Goal: Navigation & Orientation: Understand site structure

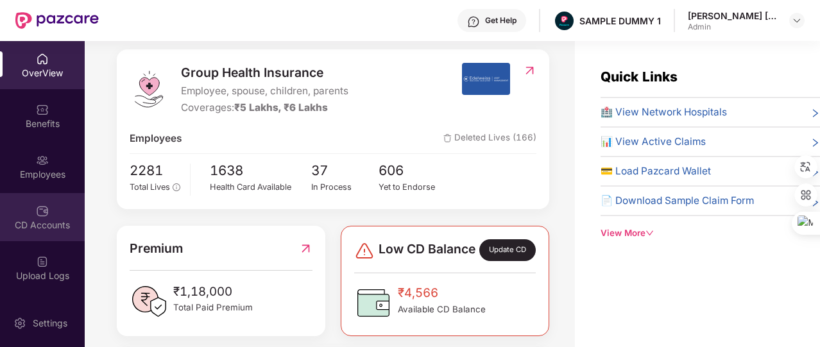
scroll to position [61, 0]
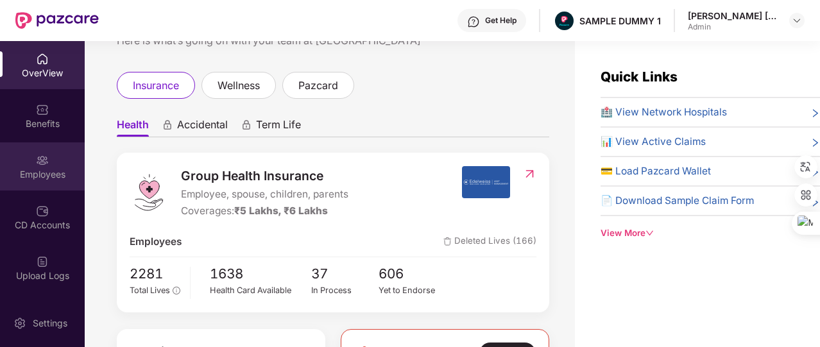
click at [36, 165] on img at bounding box center [42, 160] width 13 height 13
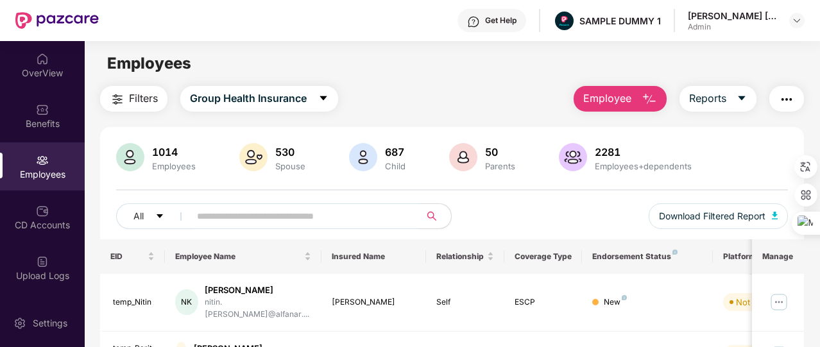
click at [600, 110] on button "Employee" at bounding box center [619, 99] width 93 height 26
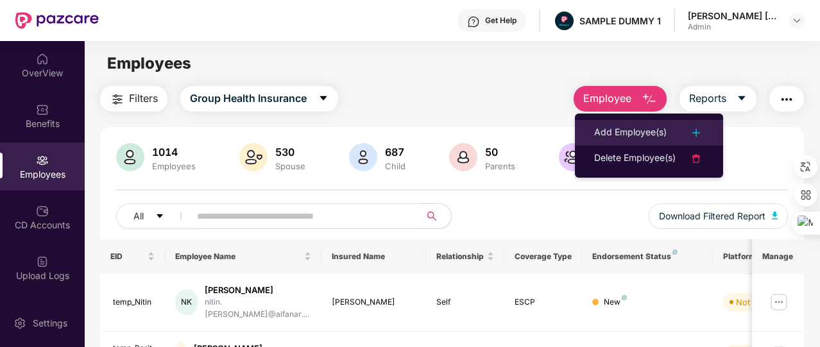
click at [598, 135] on div "Add Employee(s)" at bounding box center [630, 132] width 72 height 15
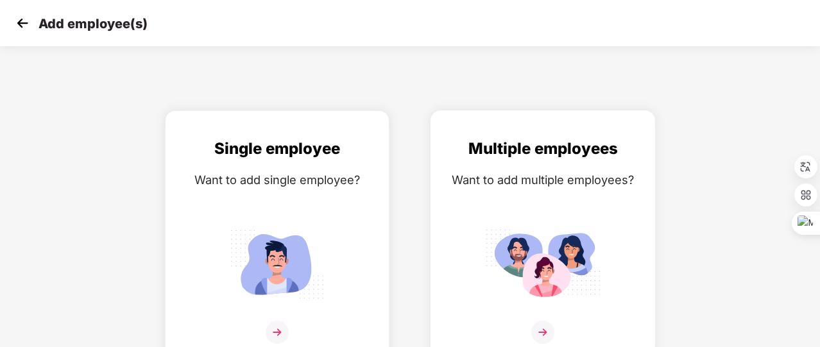
click at [527, 194] on div "Multiple employees Want to add multiple employees?" at bounding box center [543, 248] width 198 height 223
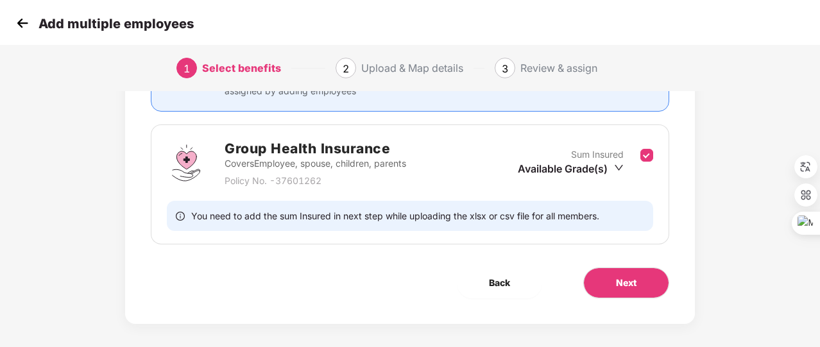
scroll to position [169, 0]
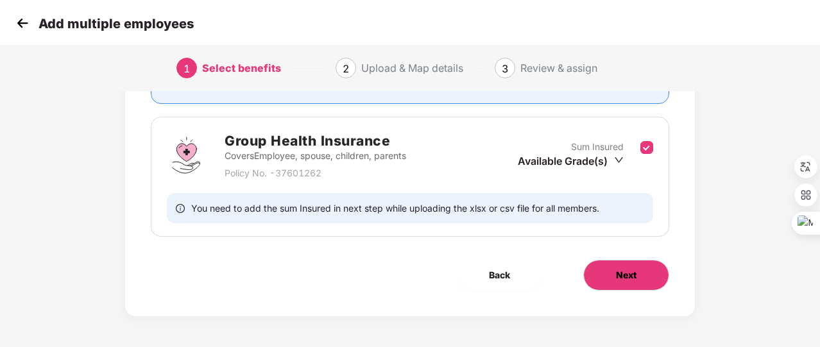
click at [632, 269] on span "Next" at bounding box center [626, 275] width 21 height 14
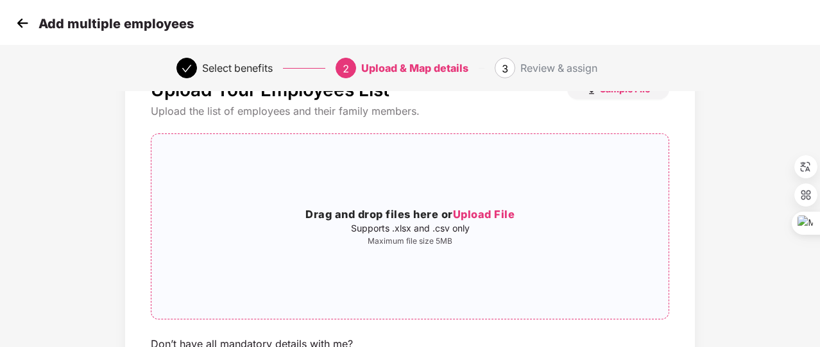
scroll to position [53, 0]
click at [24, 25] on img at bounding box center [22, 22] width 19 height 19
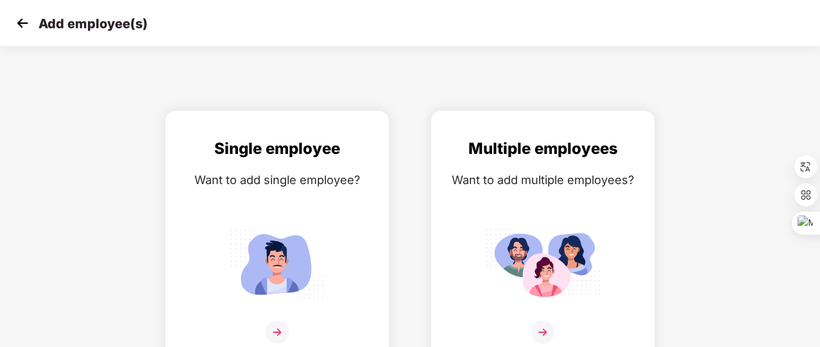
click at [24, 25] on img at bounding box center [22, 22] width 19 height 19
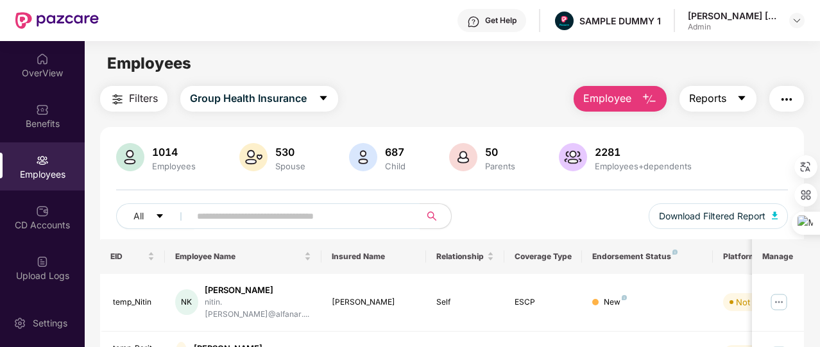
click at [691, 99] on span "Reports" at bounding box center [707, 98] width 37 height 16
click at [793, 105] on img "button" at bounding box center [786, 99] width 15 height 15
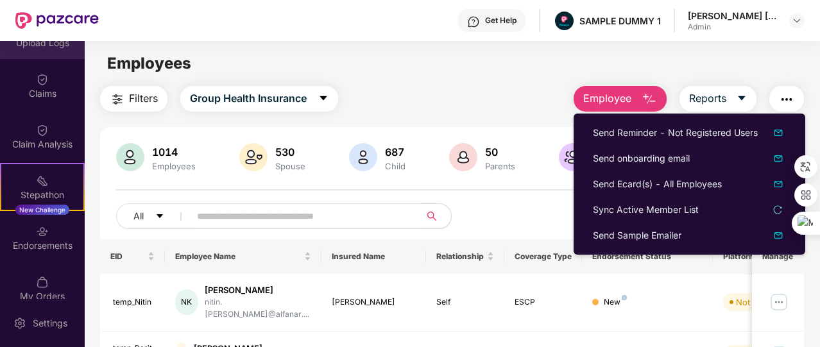
scroll to position [233, 0]
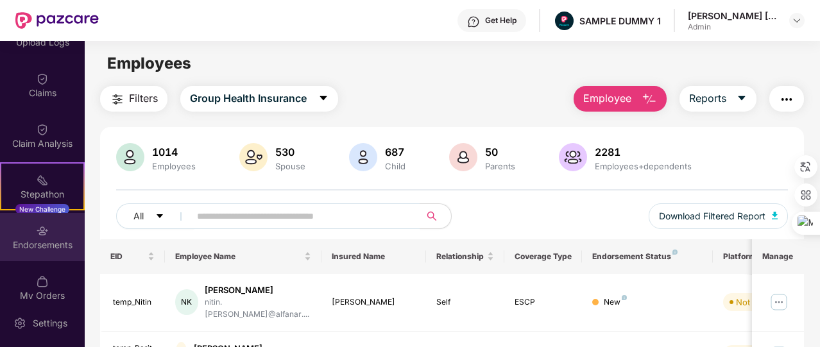
click at [61, 242] on div "Endorsements" at bounding box center [42, 245] width 85 height 13
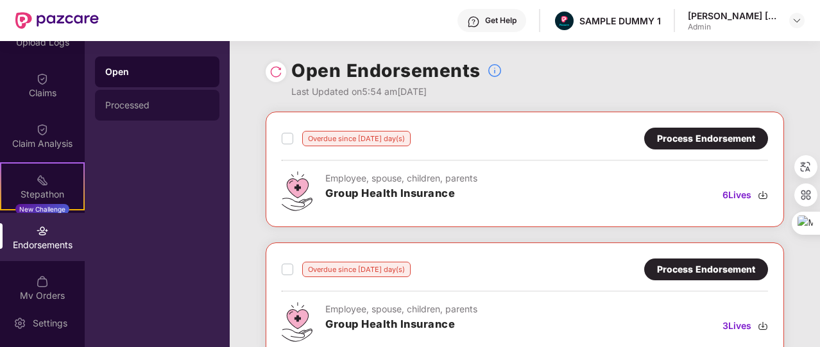
click at [144, 97] on div "Processed" at bounding box center [157, 105] width 124 height 31
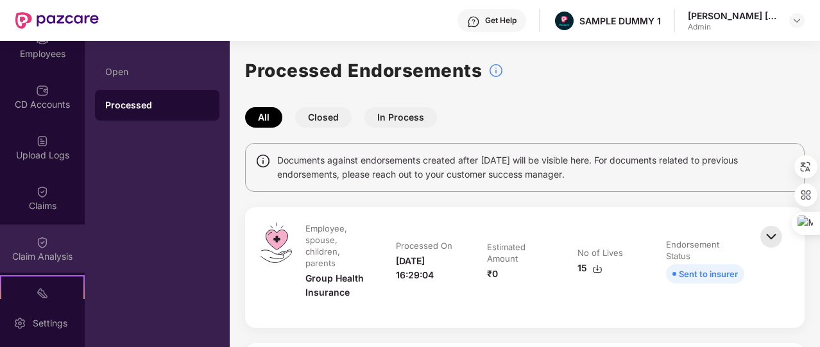
scroll to position [118, 0]
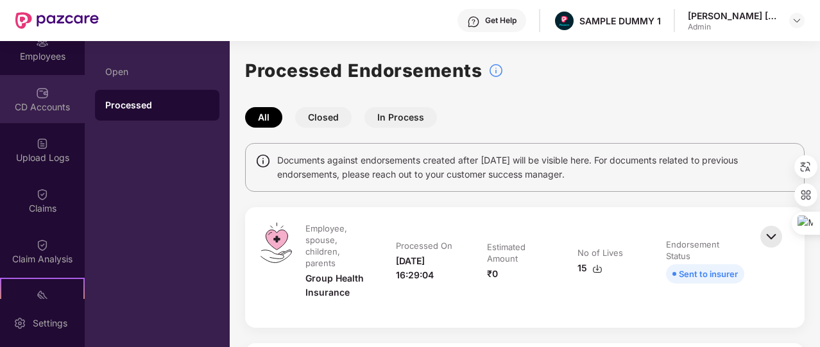
click at [23, 114] on div "CD Accounts" at bounding box center [42, 99] width 85 height 48
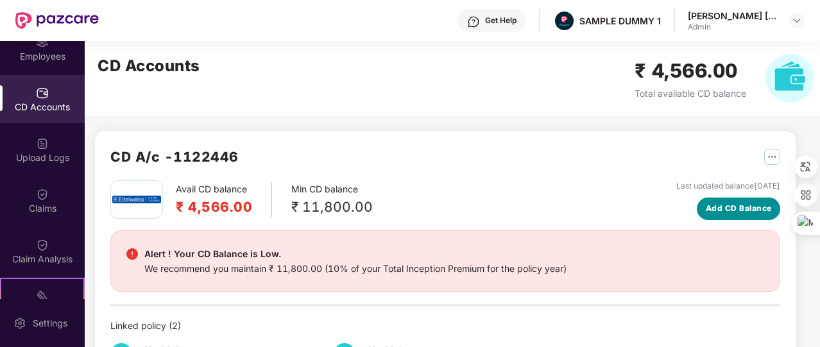
click at [735, 215] on button "Add CD Balance" at bounding box center [738, 209] width 83 height 22
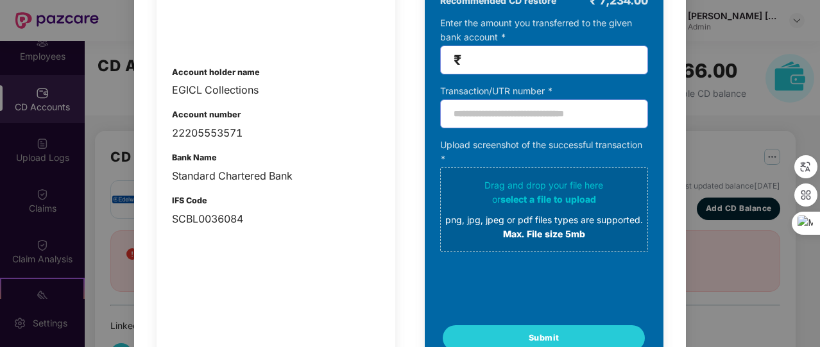
scroll to position [142, 0]
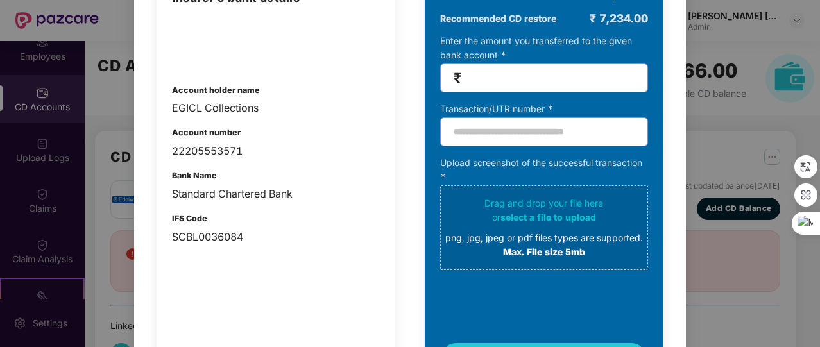
click at [762, 79] on div "100% SECURE Transfer the amount you want add to your CD balance and share the s…" at bounding box center [410, 173] width 820 height 347
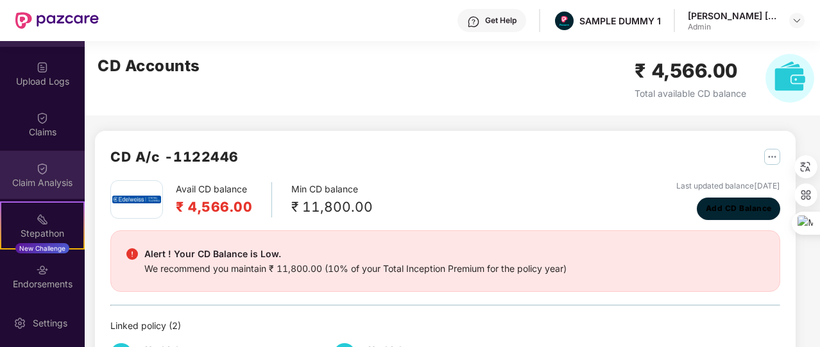
scroll to position [269, 0]
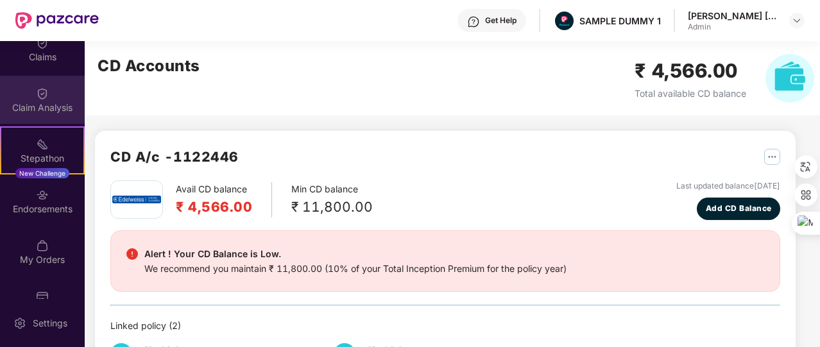
click at [46, 254] on div "My Orders" at bounding box center [42, 259] width 85 height 13
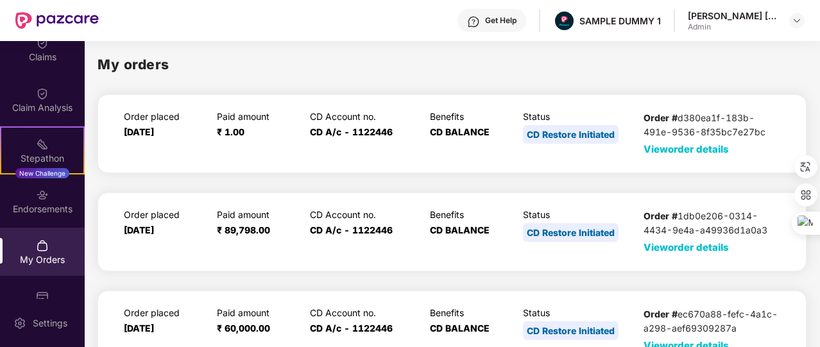
click at [650, 149] on span "View order details" at bounding box center [685, 149] width 85 height 12
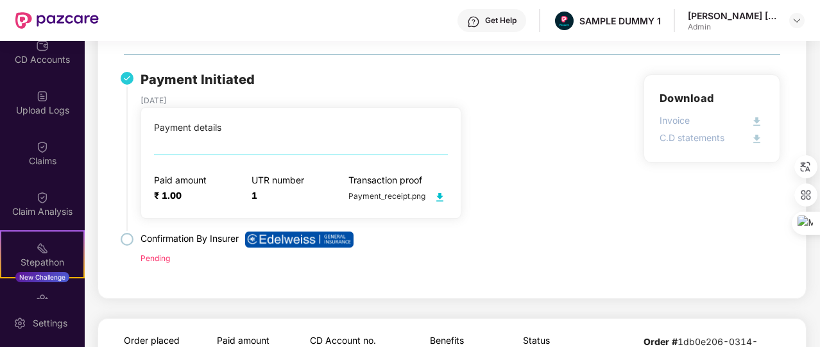
scroll to position [164, 0]
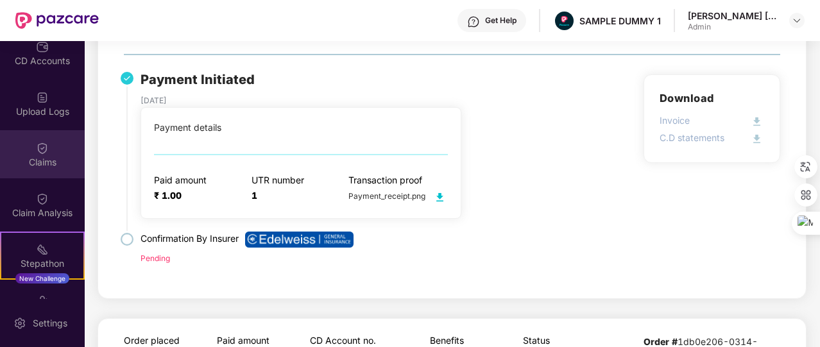
click at [44, 137] on div "Claims" at bounding box center [42, 154] width 85 height 48
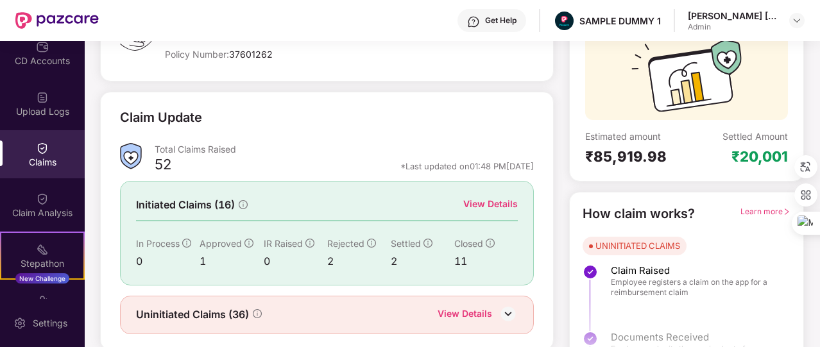
scroll to position [146, 0]
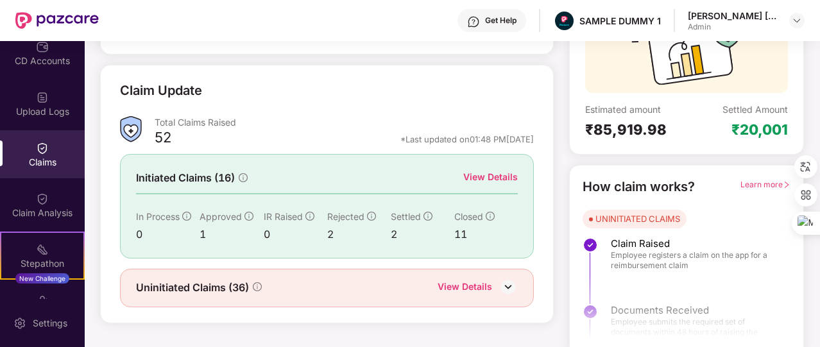
click at [485, 185] on div "View Details" at bounding box center [490, 178] width 55 height 16
click at [491, 175] on div "View Details" at bounding box center [490, 177] width 55 height 14
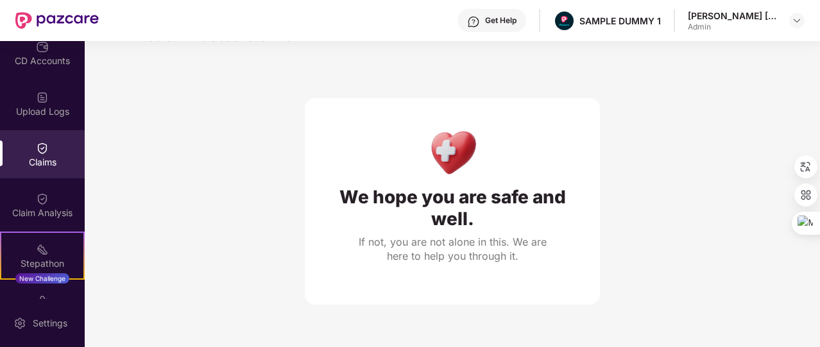
scroll to position [0, 0]
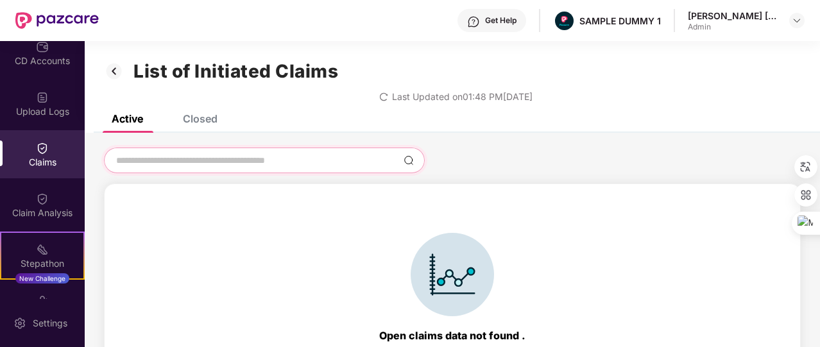
click at [203, 163] on input at bounding box center [256, 160] width 283 height 13
click at [112, 74] on img at bounding box center [114, 71] width 21 height 22
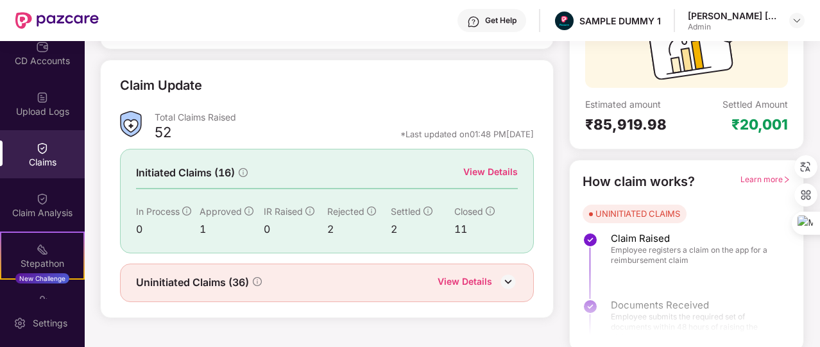
scroll to position [154, 0]
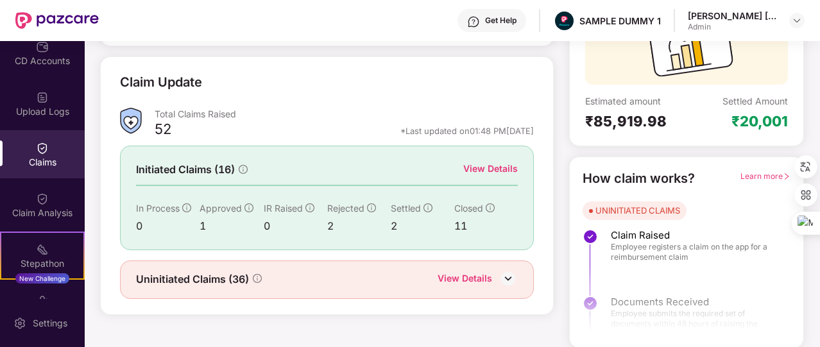
click at [471, 271] on div "View Details" at bounding box center [464, 279] width 55 height 17
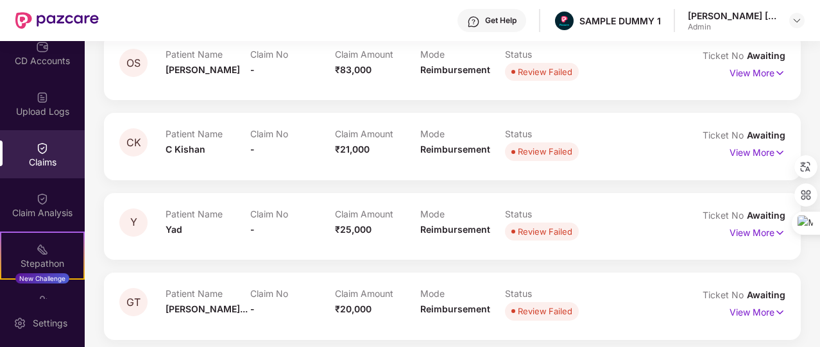
scroll to position [0, 0]
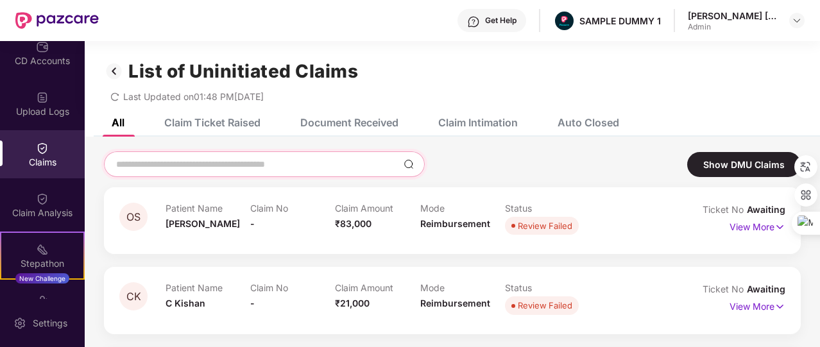
click at [249, 164] on input at bounding box center [256, 164] width 283 height 13
click at [355, 123] on div "Document Received" at bounding box center [349, 122] width 98 height 13
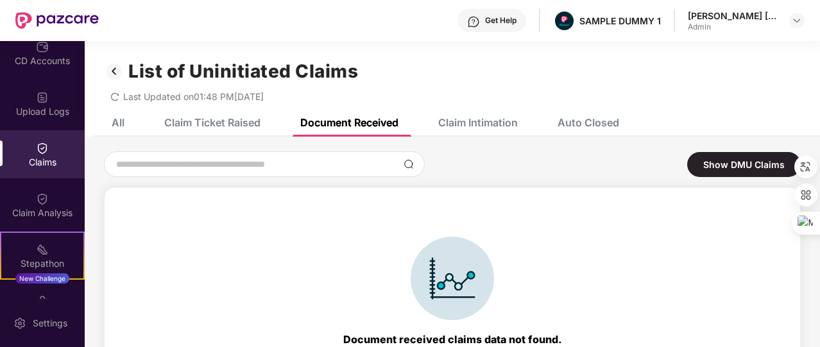
click at [469, 121] on div "Claim Intimation" at bounding box center [478, 122] width 80 height 13
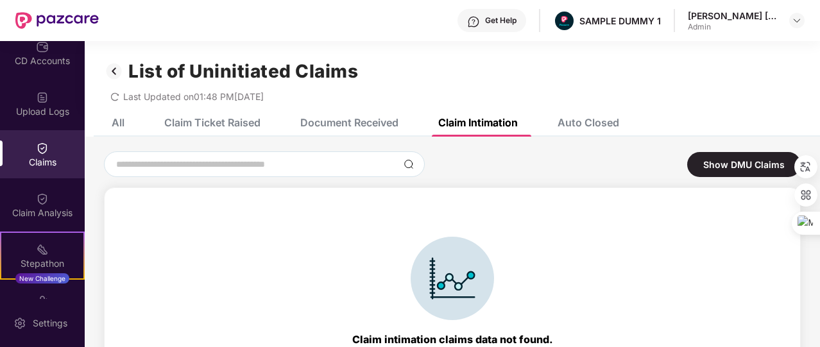
click at [589, 119] on div "Auto Closed" at bounding box center [588, 122] width 62 height 13
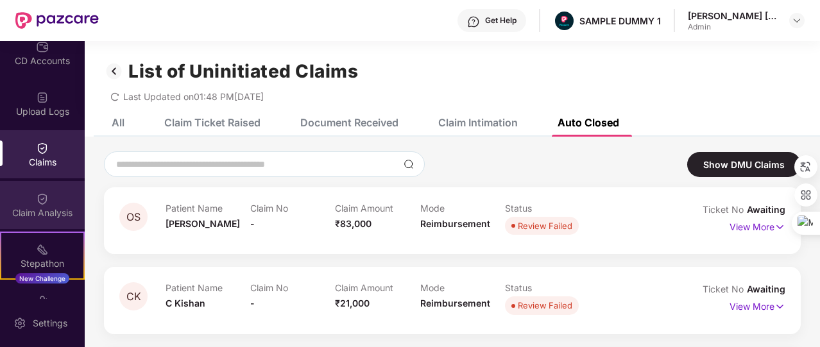
click at [51, 188] on div "Claim Analysis" at bounding box center [42, 205] width 85 height 48
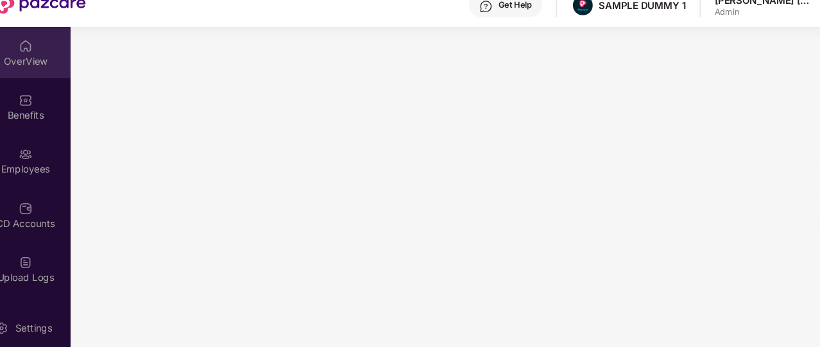
click at [46, 68] on div "OverView" at bounding box center [42, 73] width 85 height 13
